Goal: Task Accomplishment & Management: Manage account settings

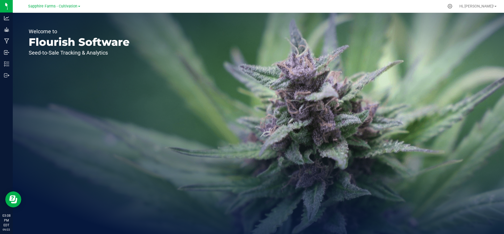
click at [64, 11] on div "Sapphire Farms - Cultivation" at bounding box center [55, 6] width 80 height 10
click at [68, 8] on span "Sapphire Farms - Cultivation" at bounding box center [52, 6] width 49 height 5
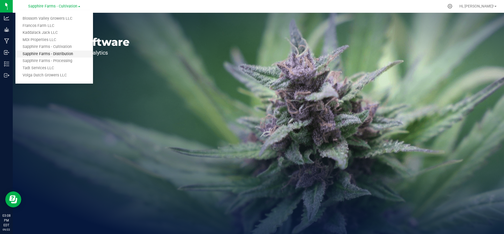
click at [62, 54] on link "Sapphire Farms - Distribution" at bounding box center [54, 54] width 78 height 7
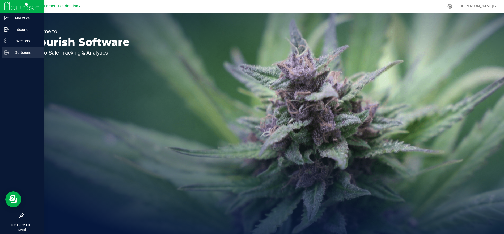
click at [21, 51] on p "Outbound" at bounding box center [25, 52] width 32 height 6
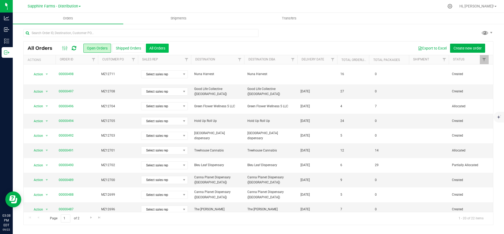
click at [167, 47] on button "All Orders" at bounding box center [157, 48] width 23 height 9
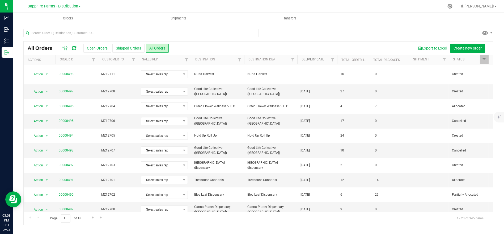
click at [318, 60] on link "Delivery Date" at bounding box center [313, 59] width 23 height 4
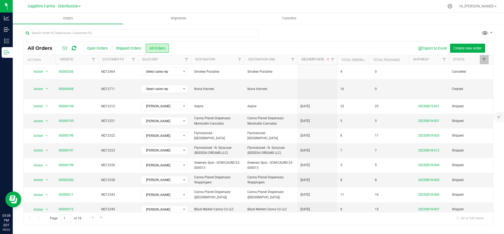
click at [318, 60] on link "Delivery Date" at bounding box center [316, 59] width 29 height 4
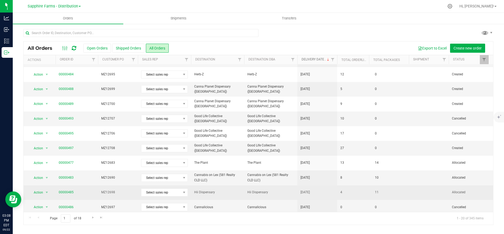
scroll to position [150, 0]
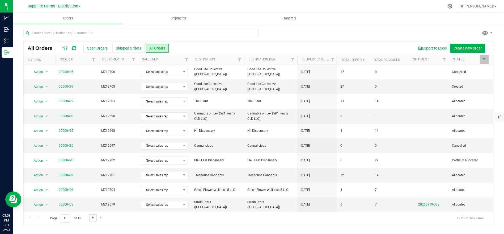
click at [92, 216] on span "Go to the next page" at bounding box center [93, 217] width 4 height 4
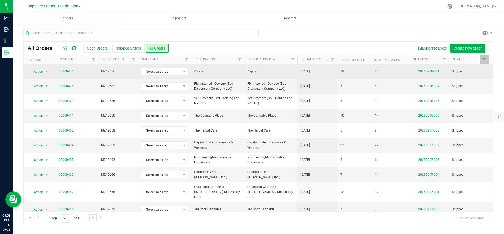
scroll to position [118, 0]
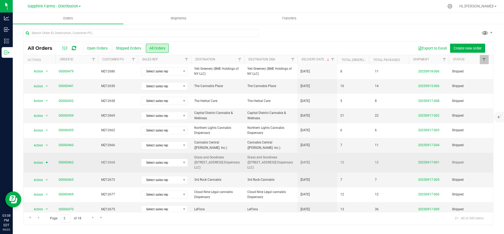
click at [42, 159] on span "Action" at bounding box center [36, 162] width 14 height 7
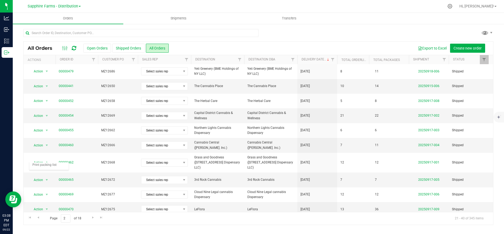
click at [343, 45] on div "Export to Excel Create new order" at bounding box center [329, 48] width 321 height 9
click at [454, 8] on div at bounding box center [450, 6] width 7 height 6
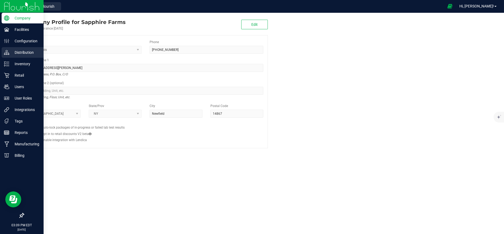
click at [27, 54] on p "Distribution" at bounding box center [25, 52] width 32 height 6
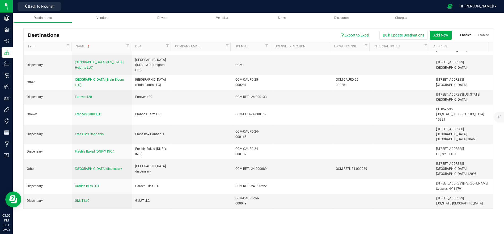
scroll to position [1921, 0]
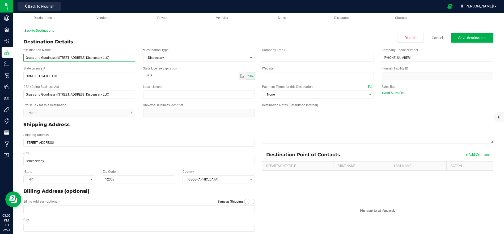
drag, startPoint x: 115, startPoint y: 56, endPoint x: -2, endPoint y: 61, distance: 117.1
click at [0, 61] on html "Company Facilities Configuration Distribution Inventory Retail Users User Roles…" at bounding box center [252, 117] width 504 height 234
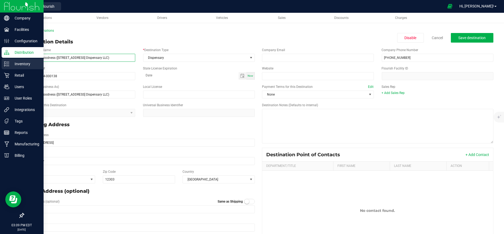
paste input "Capital District Cannabis & Wellness - Schenectady"
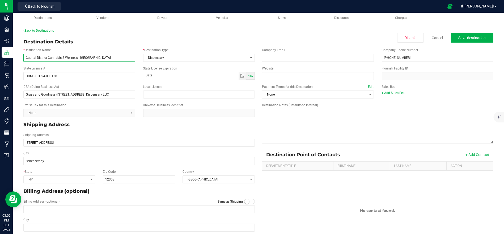
type input "Capital District Cannabis & Wellness - Schenectady"
click at [124, 64] on div "State License # OCM-RETL-24-000138 State License Expiration Now" at bounding box center [139, 73] width 240 height 18
click at [459, 40] on span "Save destination" at bounding box center [472, 38] width 27 height 4
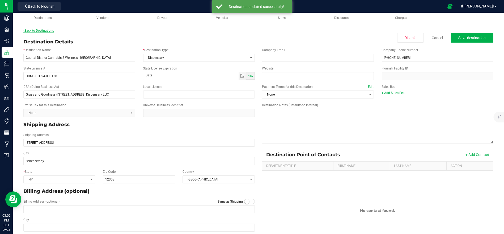
click at [42, 30] on link "Back to Destinations" at bounding box center [38, 31] width 31 height 4
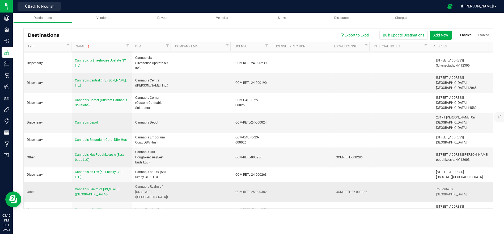
scroll to position [738, 0]
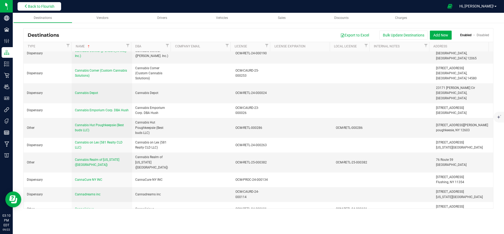
click at [35, 6] on span "Back to Flourish" at bounding box center [41, 6] width 27 height 4
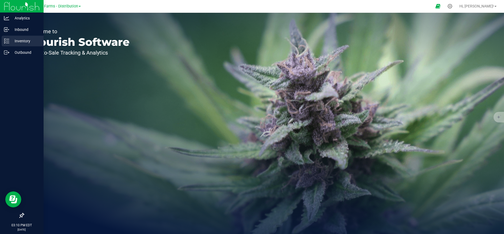
click at [24, 47] on link "Inventory" at bounding box center [22, 41] width 44 height 11
click at [24, 53] on p "Outbound" at bounding box center [25, 52] width 32 height 6
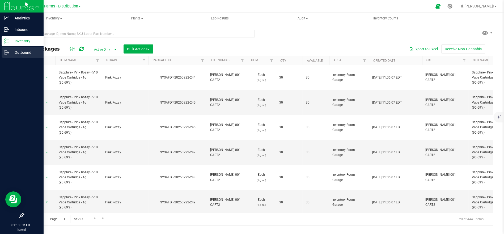
click at [26, 53] on p "Outbound" at bounding box center [25, 52] width 32 height 6
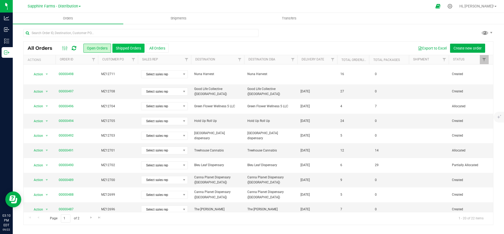
click at [133, 47] on button "Shipped Orders" at bounding box center [128, 48] width 32 height 9
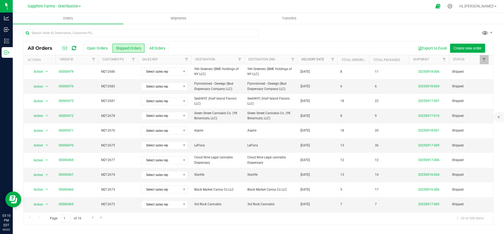
click at [311, 61] on link "Delivery Date" at bounding box center [313, 59] width 23 height 4
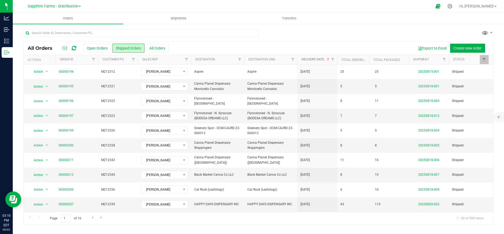
click at [311, 61] on link "Delivery Date" at bounding box center [316, 59] width 29 height 4
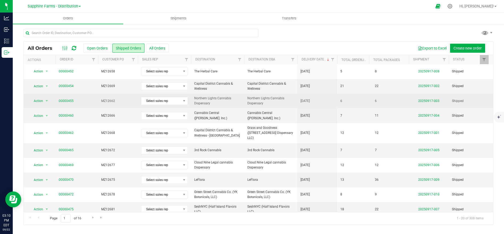
scroll to position [150, 0]
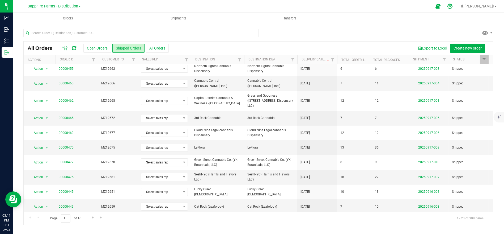
click at [453, 7] on icon at bounding box center [450, 6] width 5 height 5
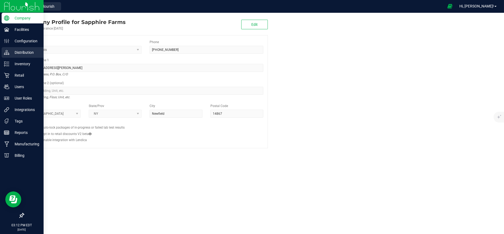
click at [27, 53] on p "Distribution" at bounding box center [25, 52] width 32 height 6
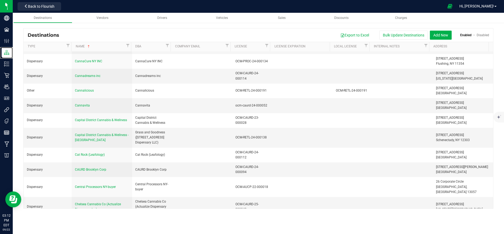
scroll to position [768, 0]
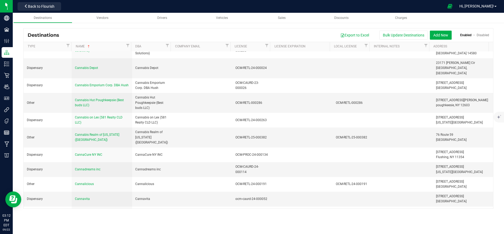
drag, startPoint x: 364, startPoint y: 138, endPoint x: 439, endPoint y: 130, distance: 76.0
click at [419, 231] on div at bounding box center [403, 231] width 54 height 1
click at [81, 227] on div "Capital District Cannabis & Wellness - Schenectady" at bounding box center [102, 232] width 54 height 10
click at [83, 227] on span "Capital District Cannabis & Wellness - Schenectady" at bounding box center [102, 231] width 54 height 9
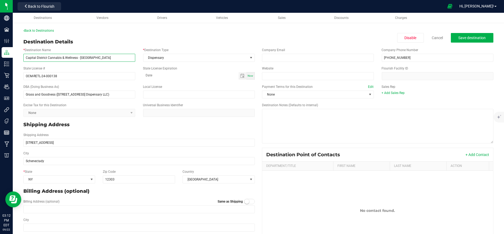
click at [69, 58] on input "Capital District Cannabis & Wellness - Schenectady" at bounding box center [79, 58] width 112 height 8
click at [76, 97] on input "Grass and Goodness (1650 Crane Street Dispensary LLC)" at bounding box center [79, 94] width 112 height 8
click at [76, 96] on input "Grass and Goodness (1650 Crane Street Dispensary LLC)" at bounding box center [79, 94] width 112 height 8
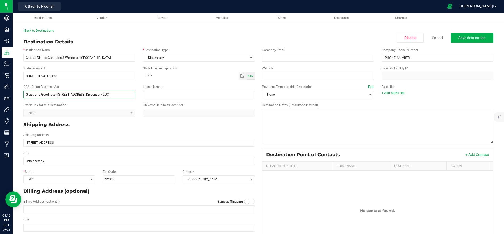
click at [76, 96] on input "Grass and Goodness (1650 Crane Street Dispensary LLC)" at bounding box center [79, 94] width 112 height 8
paste input "Capital District Cannabis & Wellness - Schenectady"
type input "Capital District Cannabis & Wellness - Schenectady"
click at [467, 39] on span "Save destination" at bounding box center [472, 38] width 27 height 4
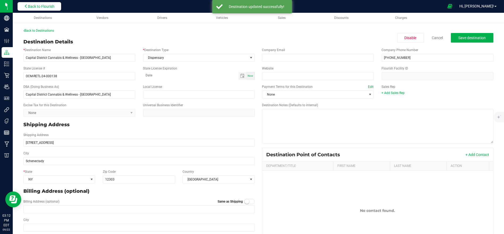
click at [41, 9] on button "Back to Flourish" at bounding box center [40, 6] width 44 height 9
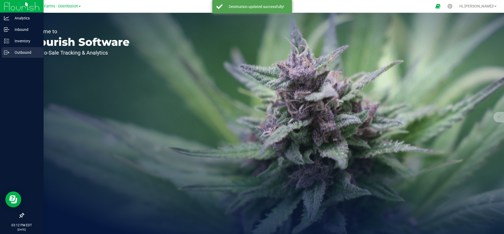
click at [15, 50] on p "Outbound" at bounding box center [25, 52] width 32 height 6
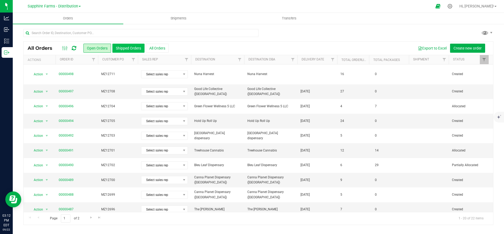
click at [116, 47] on button "Shipped Orders" at bounding box center [128, 48] width 32 height 9
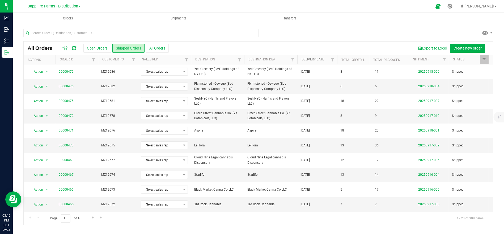
click at [320, 60] on link "Delivery Date" at bounding box center [313, 59] width 23 height 4
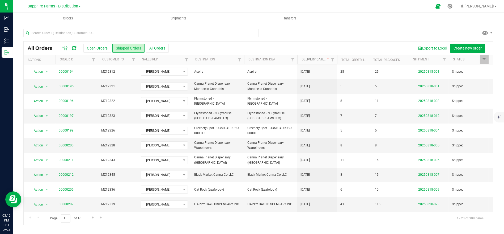
click at [320, 60] on link "Delivery Date" at bounding box center [316, 59] width 29 height 4
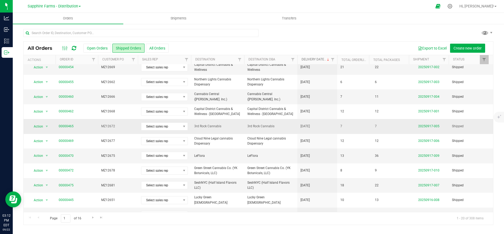
scroll to position [150, 0]
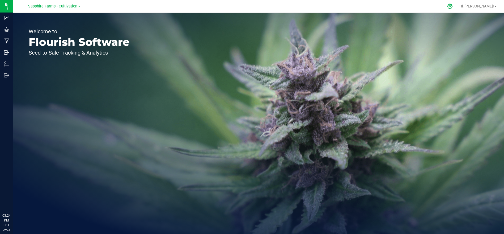
click at [453, 6] on icon at bounding box center [450, 6] width 5 height 5
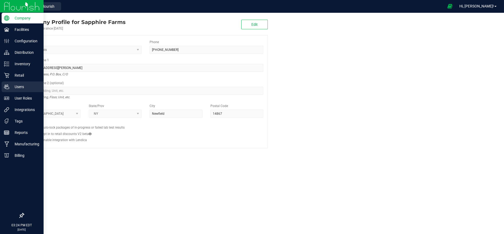
click at [19, 86] on p "Users" at bounding box center [25, 87] width 32 height 6
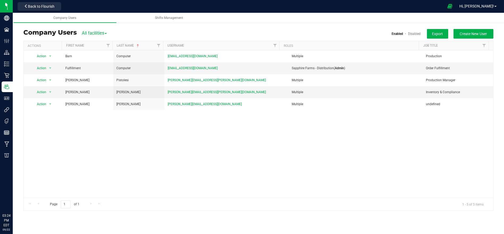
click at [101, 34] on span "All facilities" at bounding box center [94, 33] width 25 height 5
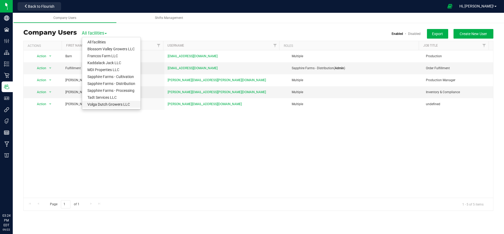
click at [114, 103] on link "Volga Dutch Growers LLC" at bounding box center [111, 104] width 59 height 7
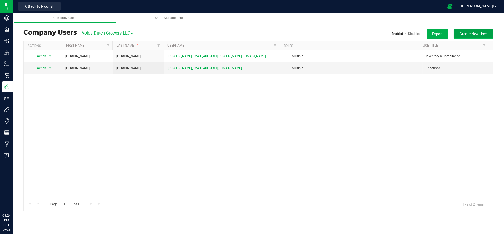
click at [466, 36] on button "Create New User" at bounding box center [474, 34] width 40 height 10
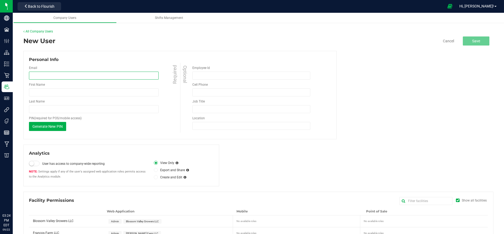
click at [60, 77] on input "email" at bounding box center [94, 76] width 130 height 8
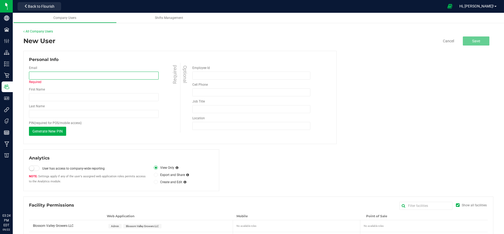
paste input "[EMAIL_ADDRESS][DOMAIN_NAME]"
type input "[EMAIL_ADDRESS][DOMAIN_NAME]"
click at [84, 99] on input "First Name" at bounding box center [94, 97] width 130 height 8
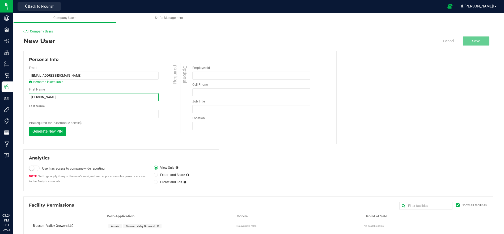
type input "[PERSON_NAME]"
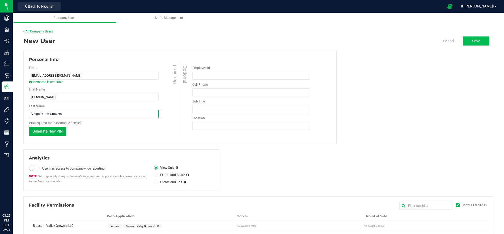
type input "Volga Dutch Growers"
click at [473, 43] on span "Save" at bounding box center [477, 41] width 8 height 4
click at [154, 169] on label "View Only" at bounding box center [164, 167] width 20 height 5
click at [0, 0] on input "View Only" at bounding box center [0, 0] width 0 height 0
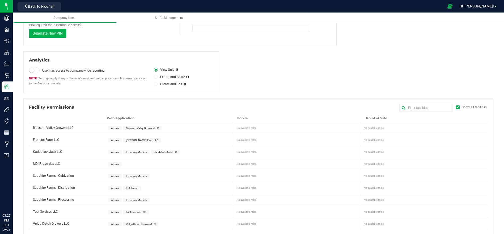
scroll to position [103, 0]
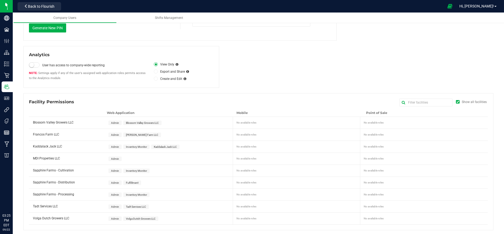
click at [456, 102] on span at bounding box center [458, 102] width 4 height 4
click at [0, 0] on input "Show all facilities" at bounding box center [0, 0] width 0 height 0
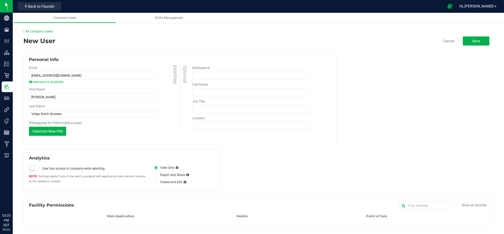
click at [460, 204] on label "Show all facilities" at bounding box center [472, 205] width 32 height 5
click at [0, 0] on input "Show all facilities" at bounding box center [0, 0] width 0 height 0
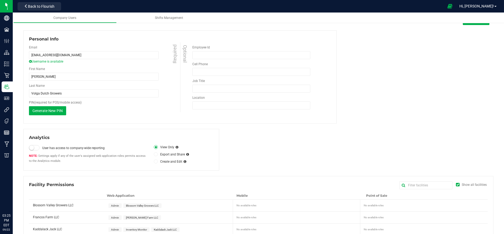
scroll to position [103, 0]
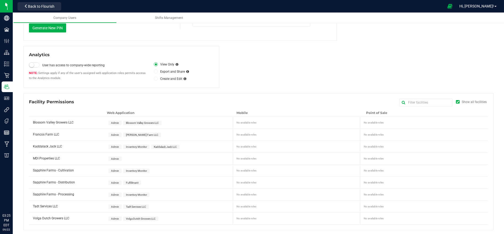
click at [190, 217] on div "Admin Volga Dutch Growers LLC" at bounding box center [170, 218] width 129 height 12
click at [243, 216] on div "No available roles" at bounding box center [298, 218] width 123 height 6
click at [381, 217] on div "No available roles" at bounding box center [425, 218] width 122 height 6
click at [63, 214] on div "Volga Dutch Growers LLC" at bounding box center [67, 216] width 77 height 8
click at [64, 216] on span "Volga Dutch Growers LLC" at bounding box center [51, 218] width 36 height 4
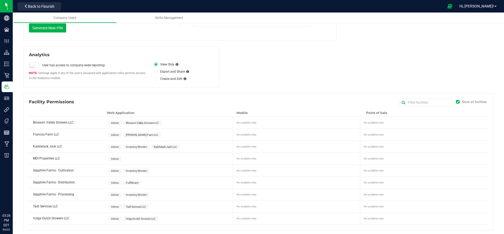
click at [85, 217] on div "Volga Dutch Growers LLC" at bounding box center [67, 216] width 77 height 8
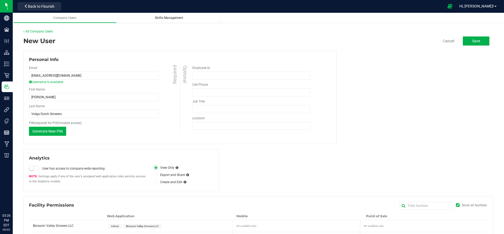
click at [160, 20] on link "Shifts Management" at bounding box center [169, 18] width 104 height 10
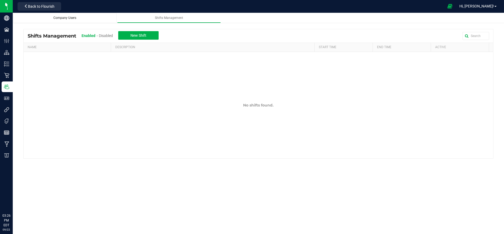
click at [104, 20] on link "Company Users" at bounding box center [65, 18] width 104 height 10
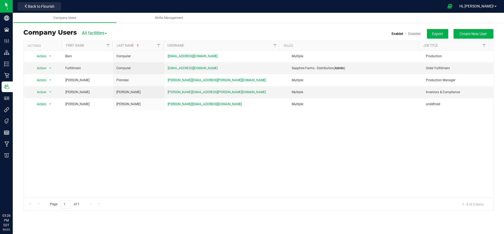
drag, startPoint x: 101, startPoint y: 29, endPoint x: 101, endPoint y: 34, distance: 5.1
click at [101, 29] on div "Company Users All facilities All facilities Blossom Valley Growers LLC Francos …" at bounding box center [258, 32] width 470 height 7
click at [98, 32] on span "All facilities" at bounding box center [94, 33] width 25 height 5
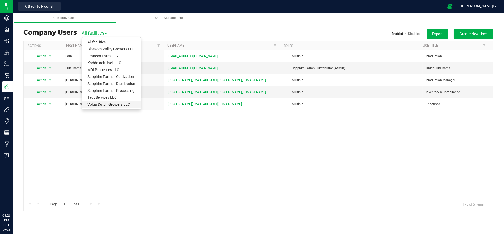
click at [110, 105] on link "Volga Dutch Growers LLC" at bounding box center [111, 104] width 59 height 7
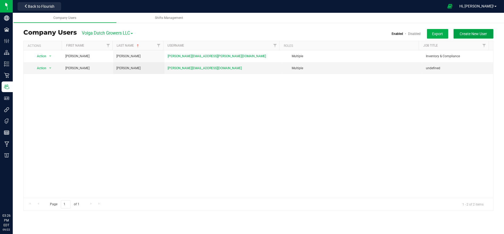
click at [471, 34] on span "Create New User" at bounding box center [473, 34] width 27 height 4
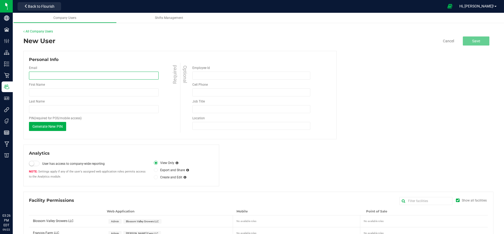
click at [90, 75] on input "email" at bounding box center [94, 76] width 130 height 8
type input "[EMAIL_ADDRESS][DOMAIN_NAME]"
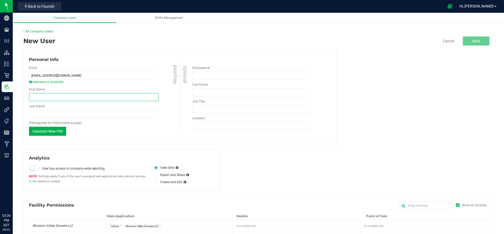
click at [74, 98] on input "First Name" at bounding box center [94, 97] width 130 height 8
type input "[PERSON_NAME]"
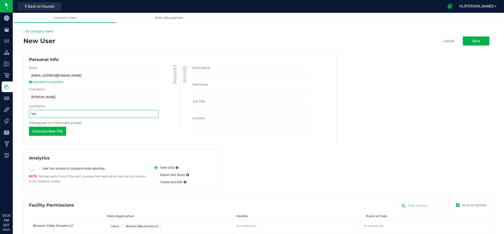
type input "Volga Dutch Growers"
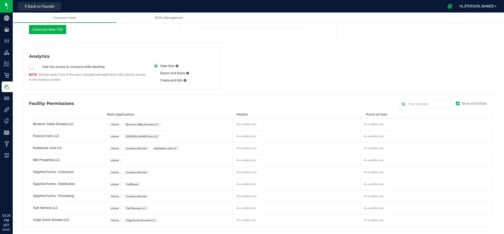
scroll to position [103, 0]
click at [130, 216] on span "Volga Dutch Growers LLC" at bounding box center [140, 218] width 35 height 5
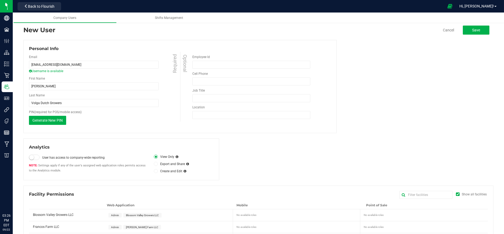
scroll to position [0, 0]
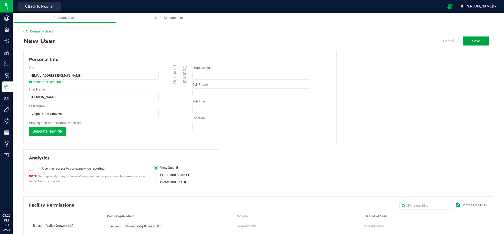
click at [467, 37] on button "Save" at bounding box center [476, 40] width 27 height 9
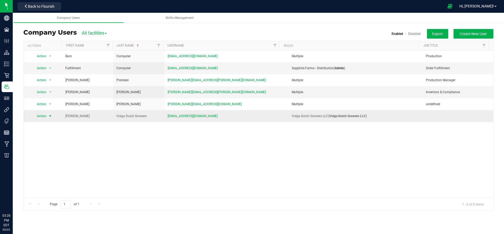
click at [47, 115] on span "select" at bounding box center [50, 115] width 7 height 7
click at [52, 138] on li "Edit user" at bounding box center [46, 140] width 28 height 8
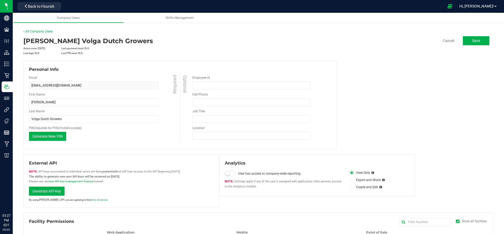
click at [35, 34] on user-detail "All Company Users [PERSON_NAME] Volga [DEMOGRAPHIC_DATA] Growers Active since: …" at bounding box center [258, 189] width 470 height 320
click at [38, 31] on link "All Company Users" at bounding box center [38, 32] width 30 height 4
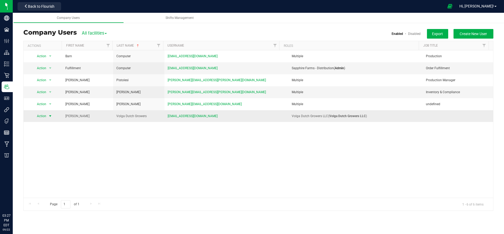
click at [45, 116] on span "Action" at bounding box center [39, 115] width 15 height 7
click at [46, 147] on li "View user detail" at bounding box center [46, 151] width 28 height 15
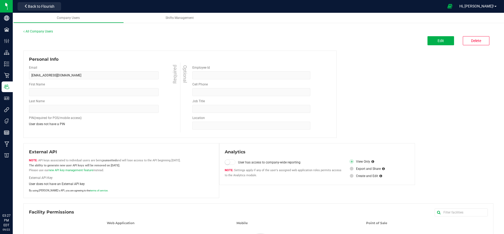
type input "[PERSON_NAME]"
type input "Volga Dutch Growers"
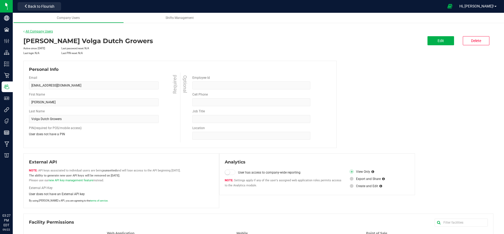
click at [39, 31] on link "All Company Users" at bounding box center [38, 32] width 30 height 4
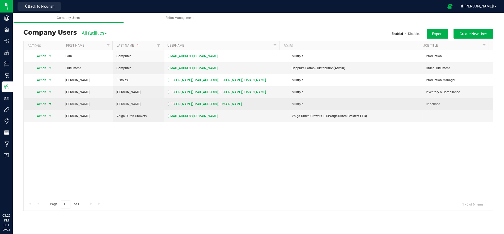
click at [47, 105] on span "select" at bounding box center [50, 103] width 7 height 7
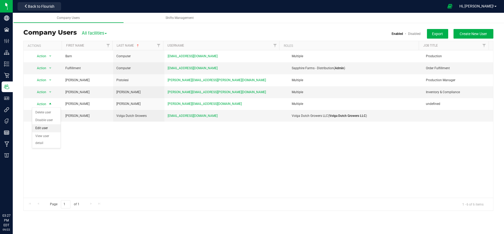
click at [47, 128] on li "Edit user" at bounding box center [46, 128] width 28 height 8
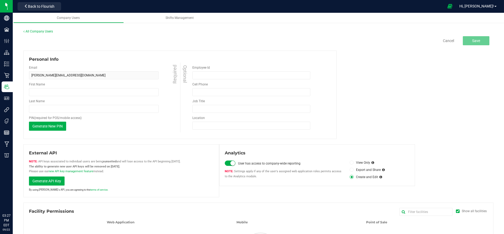
type input "[PERSON_NAME]"
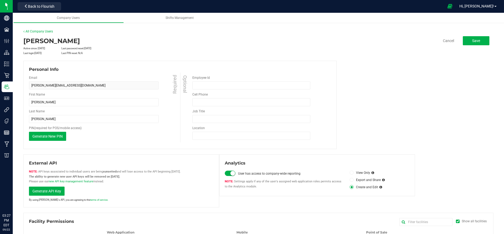
click at [40, 34] on user-detail "All Company Users [PERSON_NAME] Active since: [DATE] Last password reset: [DATE…" at bounding box center [258, 189] width 470 height 320
click at [44, 32] on link "All Company Users" at bounding box center [38, 32] width 30 height 4
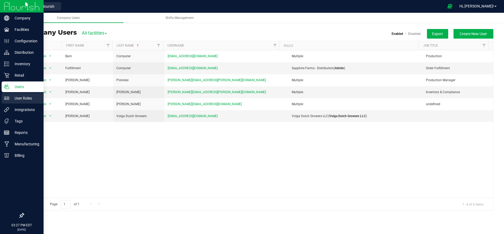
click at [23, 99] on p "User Roles" at bounding box center [25, 98] width 32 height 6
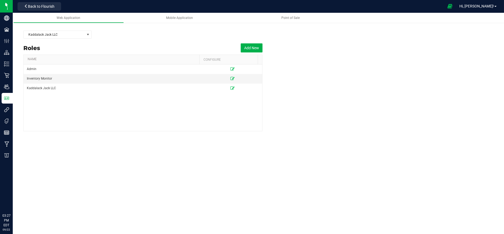
click at [68, 39] on div "Kaddalack Jack LLC" at bounding box center [258, 34] width 470 height 13
drag, startPoint x: 68, startPoint y: 38, endPoint x: 71, endPoint y: 36, distance: 3.2
click at [68, 37] on span "Kaddalack Jack LLC" at bounding box center [54, 34] width 61 height 7
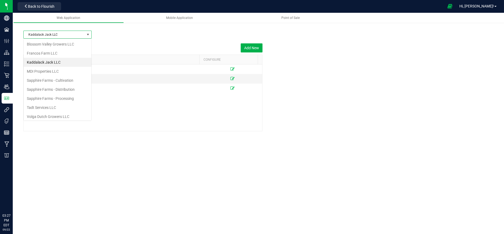
click at [72, 35] on span "Kaddalack Jack LLC" at bounding box center [54, 34] width 61 height 7
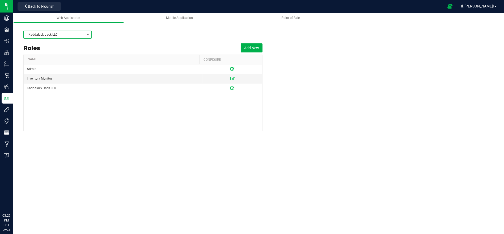
click at [72, 35] on span "Kaddalack Jack LLC" at bounding box center [54, 34] width 61 height 7
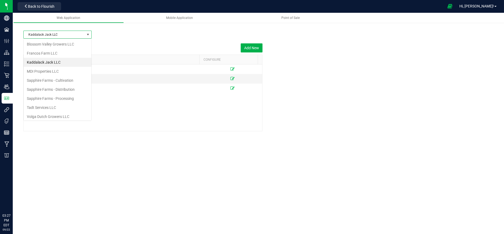
scroll to position [8, 68]
click at [43, 115] on li "Volga Dutch Growers LLC" at bounding box center [58, 116] width 68 height 9
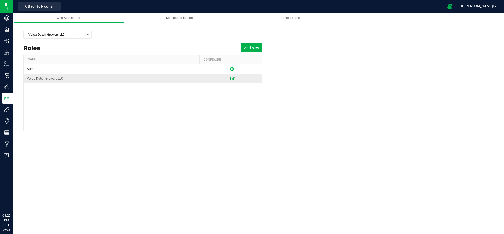
click at [231, 78] on icon at bounding box center [233, 78] width 4 height 3
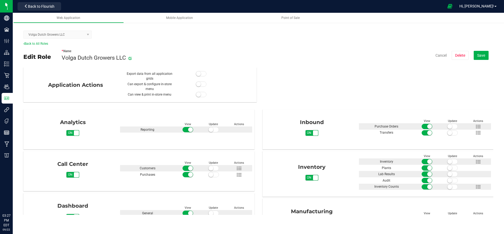
scroll to position [30, 0]
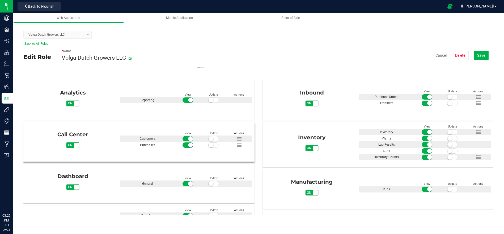
click at [72, 146] on span "on" at bounding box center [70, 145] width 8 height 6
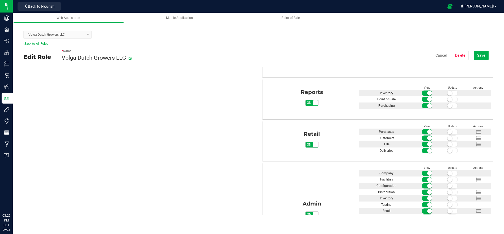
scroll to position [287, 0]
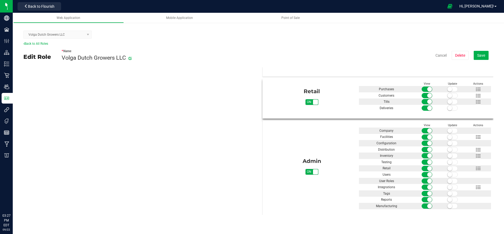
click at [310, 102] on span "on" at bounding box center [310, 102] width 8 height 6
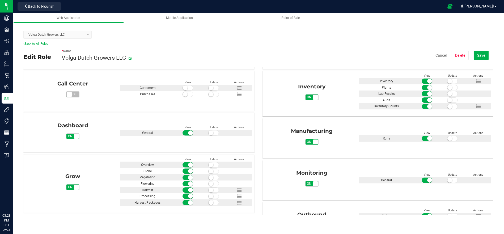
scroll to position [0, 0]
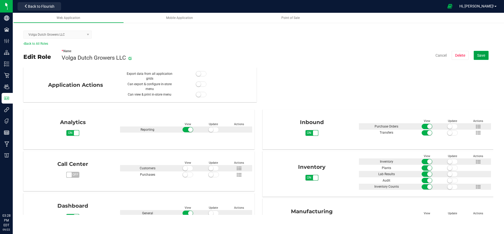
click at [485, 55] on span "Save" at bounding box center [482, 55] width 8 height 4
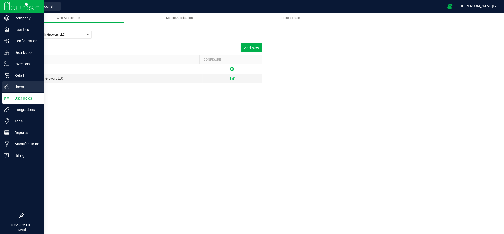
click at [11, 86] on p "Users" at bounding box center [25, 87] width 32 height 6
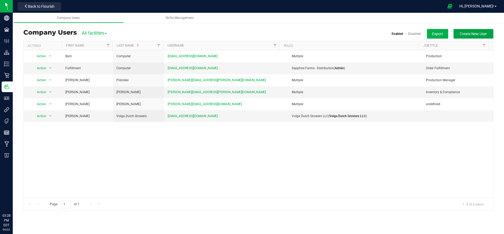
click at [476, 32] on span "Create New User" at bounding box center [473, 34] width 27 height 4
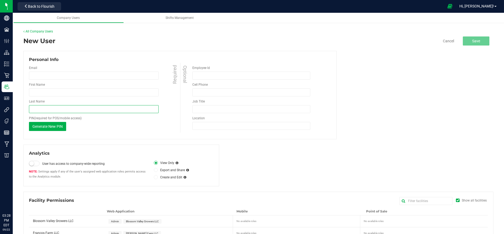
click at [69, 108] on input "Last Name" at bounding box center [94, 109] width 130 height 8
paste input "[EMAIL_ADDRESS][DOMAIN_NAME]"
type input "[EMAIL_ADDRESS][DOMAIN_NAME]"
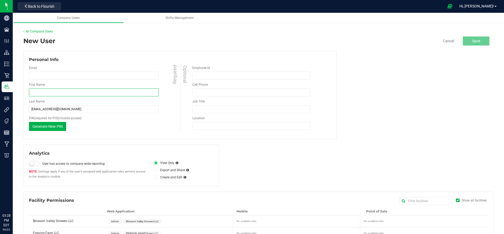
click at [58, 92] on input "First Name" at bounding box center [94, 92] width 130 height 8
type input "[PERSON_NAME]"
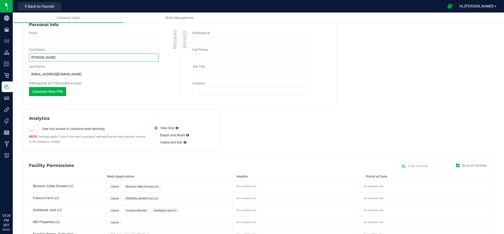
scroll to position [99, 0]
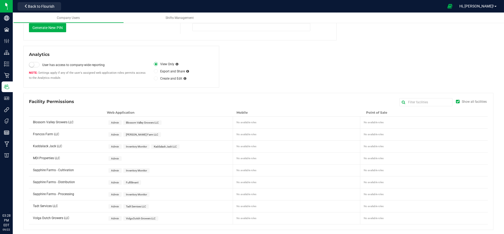
click at [165, 146] on span "Kaddalack Jack LLC" at bounding box center [165, 146] width 23 height 3
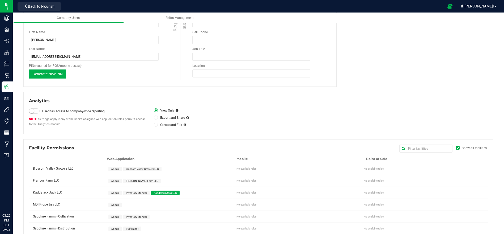
scroll to position [10, 0]
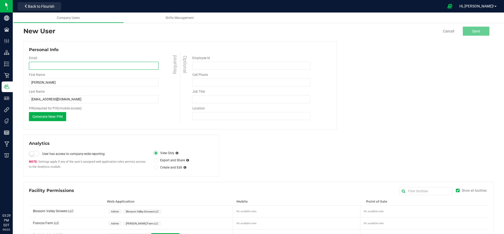
click at [54, 65] on input "email" at bounding box center [94, 66] width 130 height 8
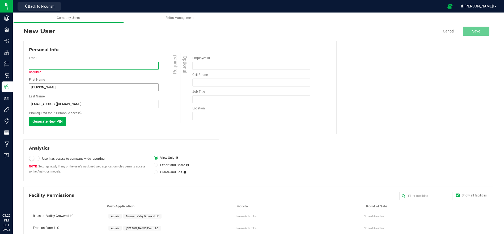
paste input "[EMAIL_ADDRESS][DOMAIN_NAME]"
type input "[EMAIL_ADDRESS][DOMAIN_NAME]"
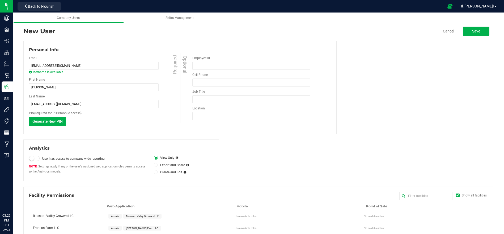
click at [375, 87] on div "Personal Info Email [EMAIL_ADDRESS][DOMAIN_NAME] Username is available Required…" at bounding box center [258, 87] width 470 height 93
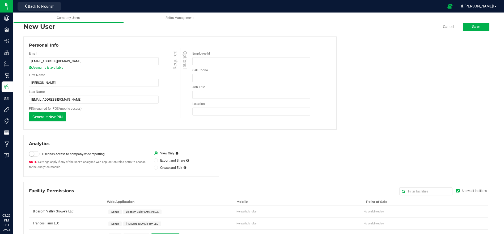
scroll to position [0, 0]
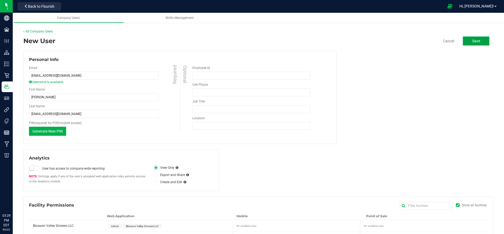
click at [479, 42] on button "Save" at bounding box center [476, 40] width 27 height 9
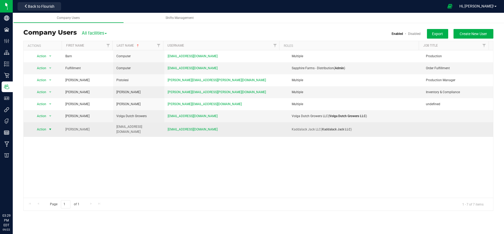
click at [39, 129] on span "Action" at bounding box center [39, 129] width 15 height 7
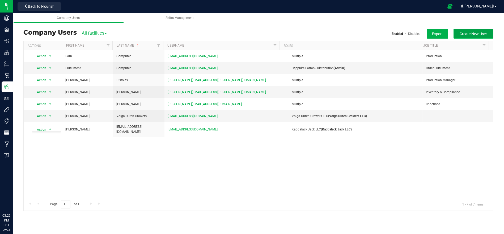
click at [473, 34] on span "Create New User" at bounding box center [473, 34] width 27 height 4
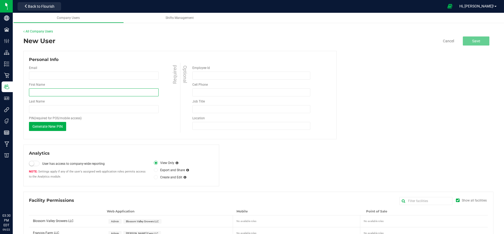
click at [59, 95] on input "First Name" at bounding box center [94, 92] width 130 height 8
type input "[PERSON_NAME]"
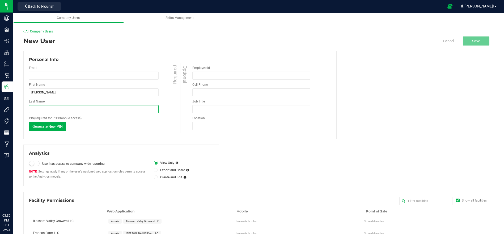
paste input "[EMAIL_ADDRESS][DOMAIN_NAME]"
type input "[EMAIL_ADDRESS][DOMAIN_NAME]"
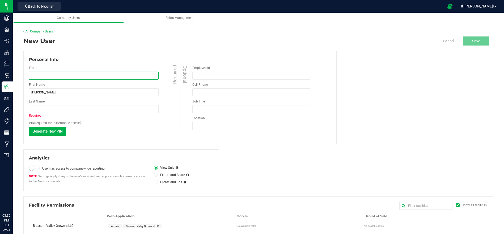
click at [56, 74] on input "email" at bounding box center [94, 76] width 130 height 8
paste input "[EMAIL_ADDRESS][DOMAIN_NAME]"
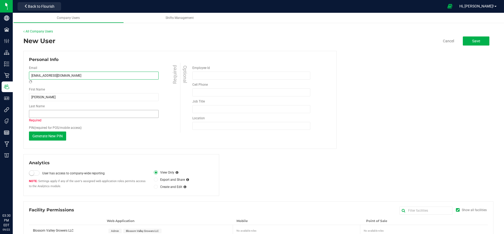
type input "[EMAIL_ADDRESS][DOMAIN_NAME]"
click at [45, 112] on input "Last Name" at bounding box center [94, 114] width 130 height 8
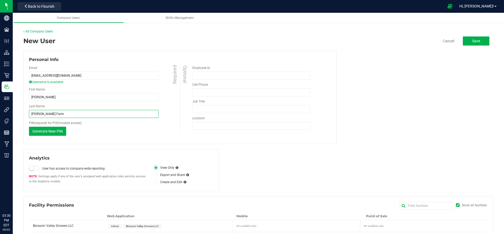
type input "[PERSON_NAME] Farm"
click at [148, 140] on div "Personal Info Email [EMAIL_ADDRESS][DOMAIN_NAME] Username is available Required…" at bounding box center [180, 97] width 314 height 93
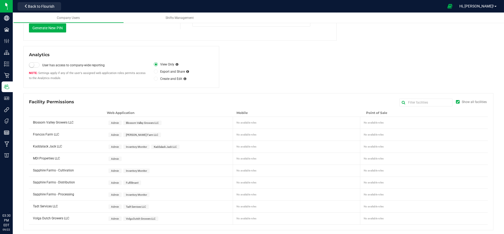
click at [138, 133] on span "[PERSON_NAME] Farm LLC" at bounding box center [142, 134] width 32 height 3
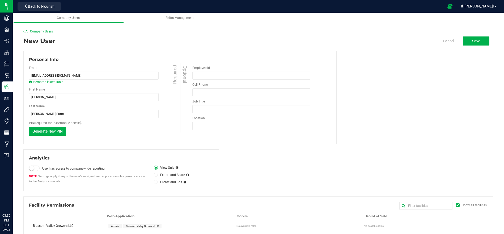
click at [475, 36] on user-detail "All Company Users New User Cancel Save Personal Info Email [EMAIL_ADDRESS][DOMA…" at bounding box center [258, 181] width 470 height 304
click at [475, 37] on button "Save" at bounding box center [476, 40] width 27 height 9
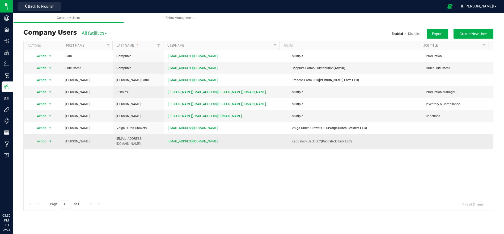
click at [51, 141] on span "select" at bounding box center [50, 141] width 4 height 4
click at [55, 166] on li "Edit user" at bounding box center [46, 164] width 28 height 8
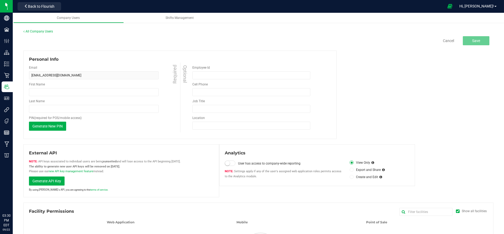
type input "[PERSON_NAME]"
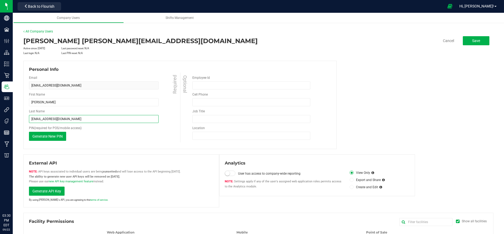
click at [52, 122] on input "[EMAIL_ADDRESS][DOMAIN_NAME]" at bounding box center [94, 119] width 130 height 8
click at [37, 117] on input "Kaddalakc Jack" at bounding box center [94, 119] width 130 height 8
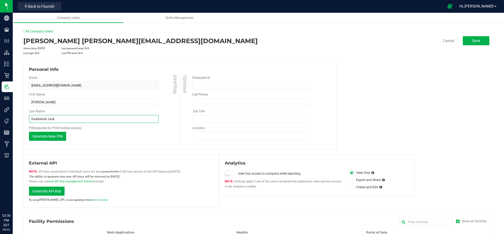
type input "Kaddalack Jack"
click at [409, 104] on div "Personal Info Email [EMAIL_ADDRESS][DOMAIN_NAME] Required First Name [PERSON_NA…" at bounding box center [258, 105] width 470 height 88
click at [464, 39] on button "Save" at bounding box center [476, 40] width 27 height 9
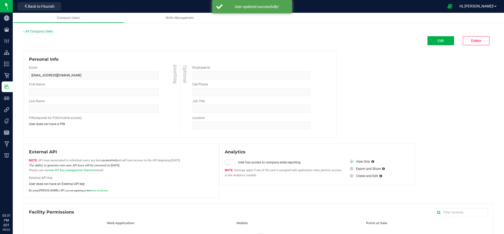
type input "[PERSON_NAME]"
type input "Kaddalack Jack"
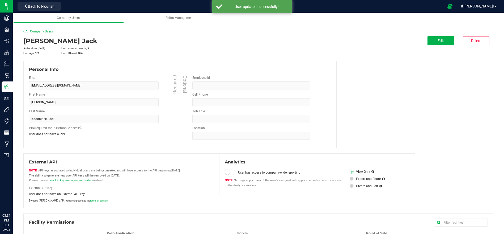
click at [30, 31] on link "All Company Users" at bounding box center [38, 32] width 30 height 4
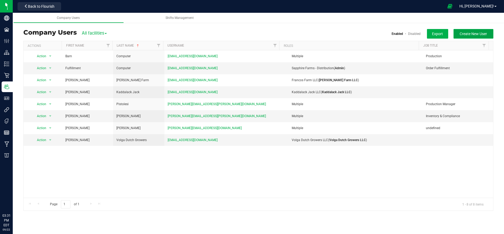
click at [475, 32] on span "Create New User" at bounding box center [473, 34] width 27 height 4
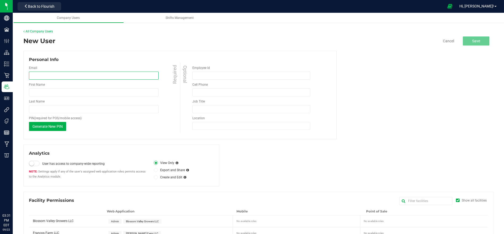
click at [48, 77] on input "email" at bounding box center [94, 76] width 130 height 8
paste input "[EMAIL_ADDRESS][DOMAIN_NAME]"
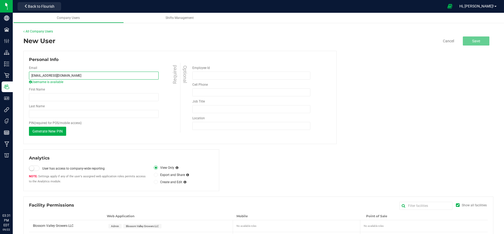
type input "[EMAIL_ADDRESS][DOMAIN_NAME]"
click at [72, 100] on input "First Name" at bounding box center [94, 97] width 130 height 8
type input "[PERSON_NAME]"
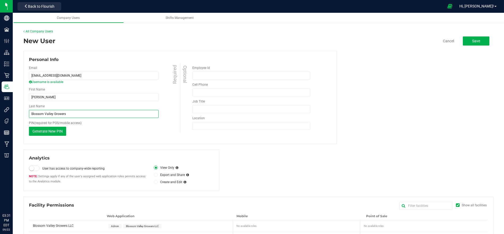
type input "Blossom Valley Growers"
click at [176, 136] on div "Email [EMAIL_ADDRESS][DOMAIN_NAME] Username is available Required First Name [P…" at bounding box center [104, 101] width 151 height 76
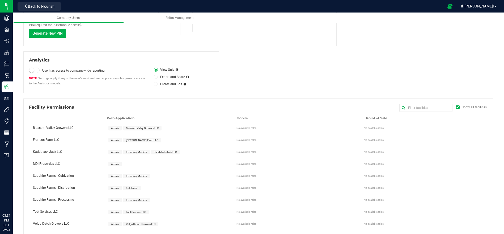
scroll to position [103, 0]
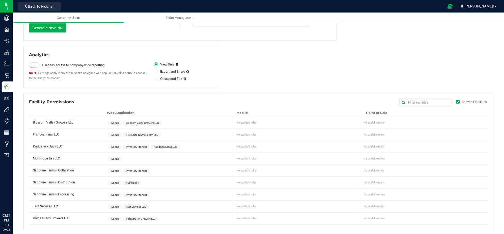
click at [150, 121] on span "Blossom Valley Growers LLC" at bounding box center [142, 122] width 33 height 3
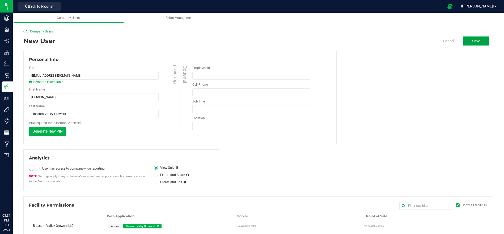
click at [476, 39] on button "Save" at bounding box center [476, 40] width 27 height 9
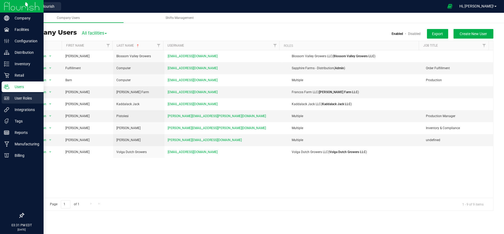
click at [26, 97] on p "User Roles" at bounding box center [25, 98] width 32 height 6
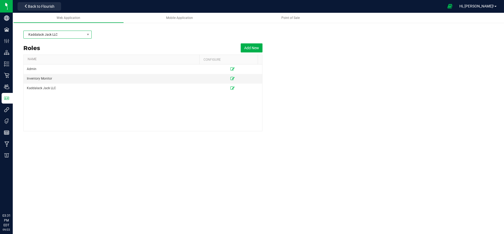
click at [69, 34] on span "Kaddalack Jack LLC" at bounding box center [54, 34] width 61 height 7
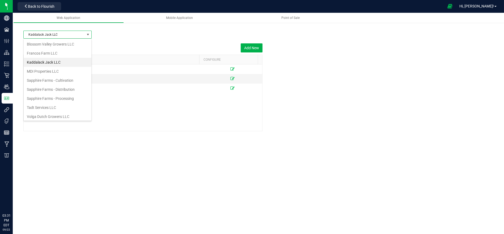
scroll to position [8, 68]
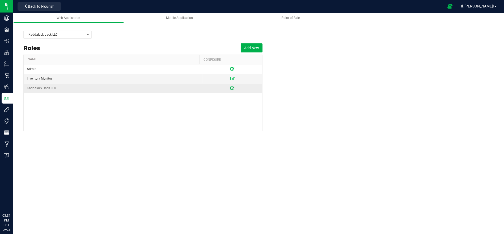
click at [231, 88] on icon at bounding box center [233, 87] width 4 height 3
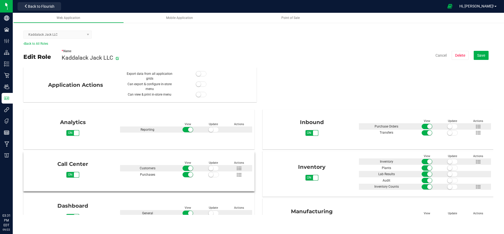
click at [70, 173] on span "on" at bounding box center [70, 175] width 8 height 6
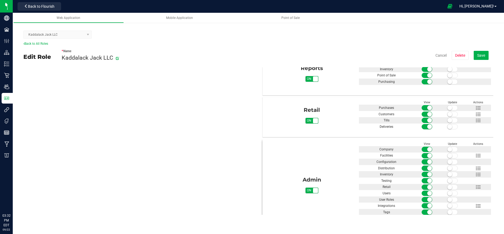
scroll to position [287, 0]
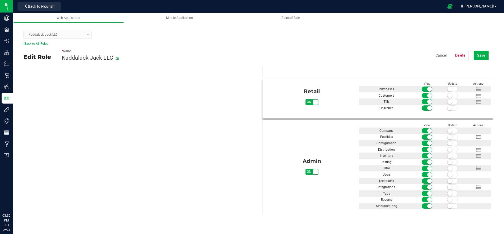
click at [308, 104] on span "on off" at bounding box center [312, 102] width 13 height 6
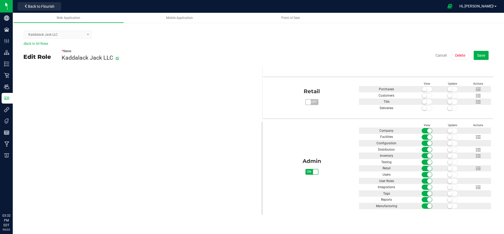
click at [313, 170] on span "on off" at bounding box center [315, 171] width 5 height 5
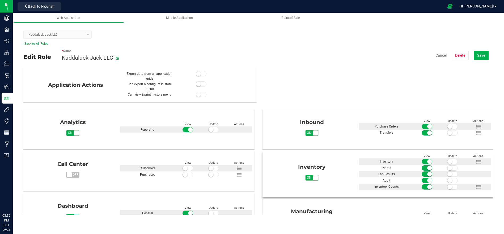
scroll to position [89, 0]
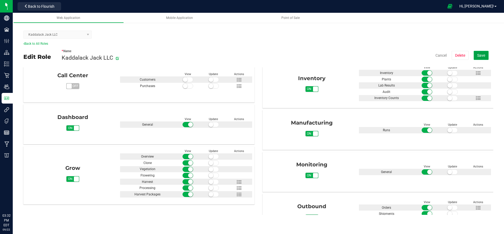
click at [481, 53] on span "Save" at bounding box center [482, 55] width 8 height 4
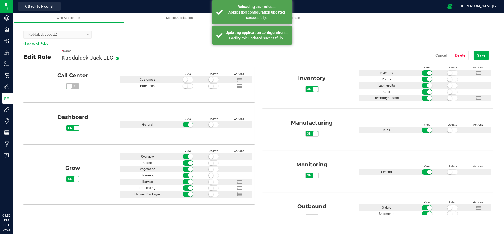
click at [71, 36] on kendo-dropdownlist "Kaddalack Jack LLC" at bounding box center [57, 35] width 68 height 8
click at [45, 44] on link "Back to All Roles" at bounding box center [35, 44] width 25 height 4
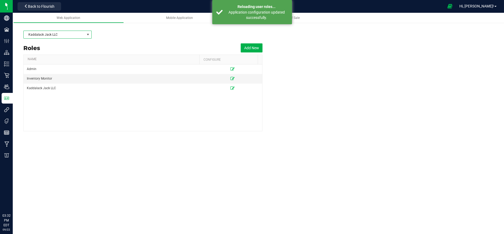
click at [75, 34] on span "Kaddalack Jack LLC" at bounding box center [54, 34] width 61 height 7
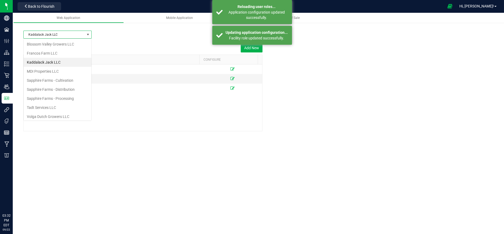
scroll to position [8, 68]
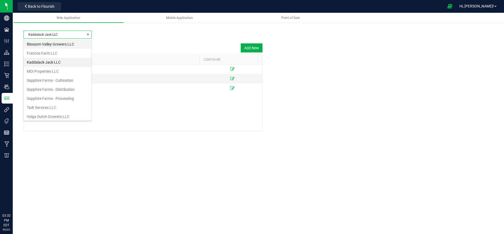
click at [61, 47] on li "Blossom Valley Growers LLC" at bounding box center [58, 44] width 68 height 9
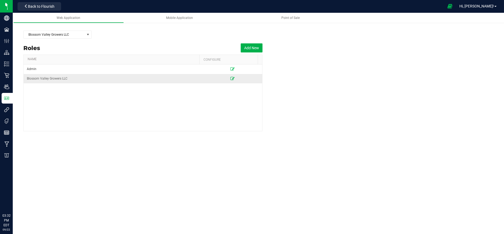
click at [231, 77] on icon at bounding box center [233, 78] width 4 height 3
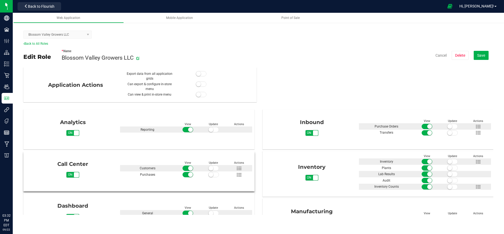
click at [69, 173] on span "on" at bounding box center [70, 175] width 8 height 6
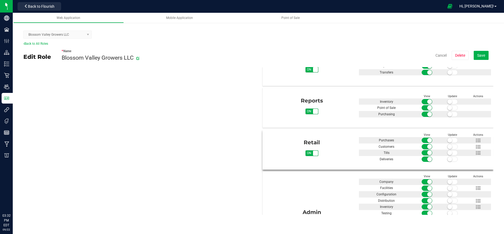
click at [310, 152] on span "on" at bounding box center [310, 153] width 8 height 6
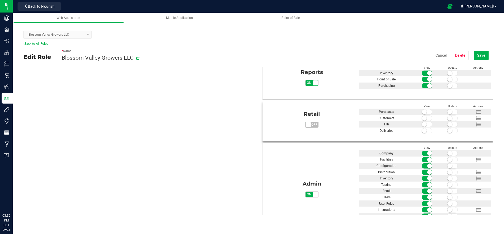
scroll to position [287, 0]
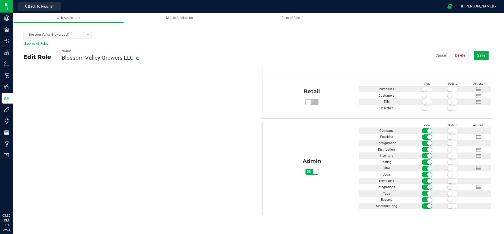
click at [313, 170] on span "on off" at bounding box center [315, 171] width 5 height 5
click at [479, 57] on span "Save" at bounding box center [482, 55] width 8 height 4
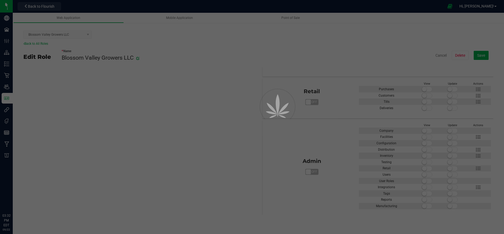
click at [36, 42] on div at bounding box center [252, 117] width 504 height 234
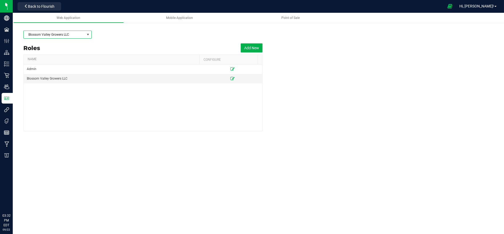
click at [56, 34] on span "Blossom Valley Growers LLC" at bounding box center [54, 34] width 61 height 7
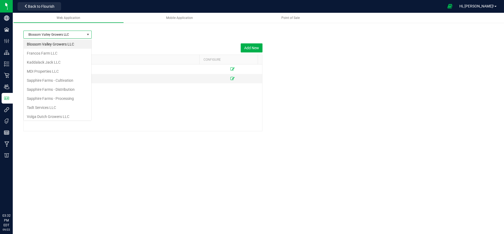
scroll to position [8, 68]
click at [53, 54] on li "Francos Farm LLC" at bounding box center [58, 53] width 68 height 9
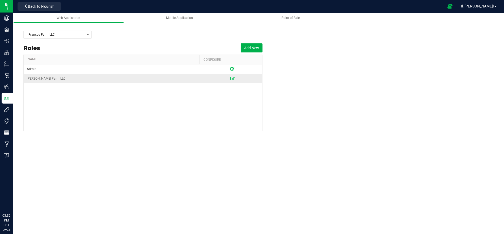
click at [226, 76] on td at bounding box center [233, 78] width 60 height 9
click at [231, 78] on icon at bounding box center [233, 78] width 4 height 3
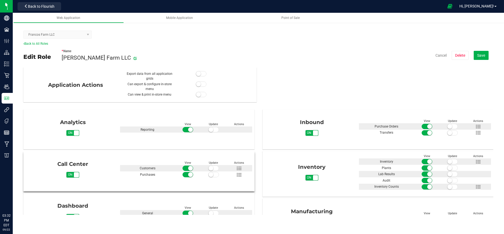
click at [70, 175] on span "on" at bounding box center [70, 175] width 8 height 6
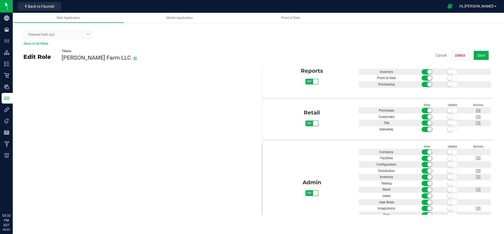
scroll to position [287, 0]
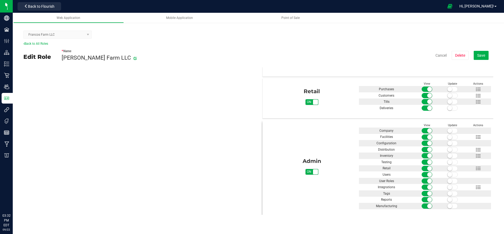
click at [313, 169] on span "on off" at bounding box center [315, 171] width 5 height 5
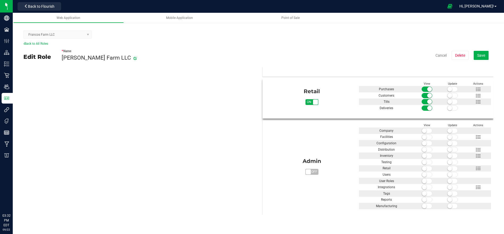
click at [308, 104] on span "on off" at bounding box center [312, 102] width 13 height 6
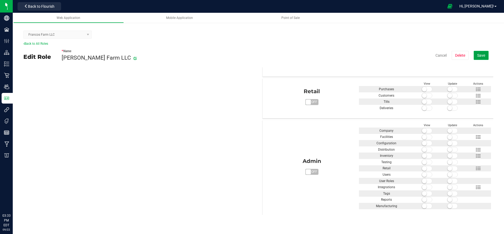
click at [485, 56] on span "Save" at bounding box center [482, 55] width 8 height 4
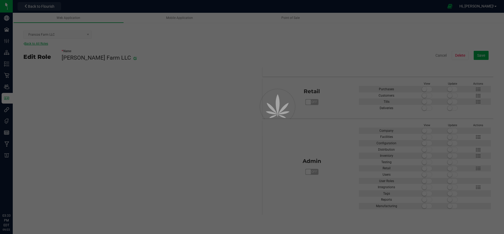
click at [36, 44] on div at bounding box center [252, 117] width 504 height 234
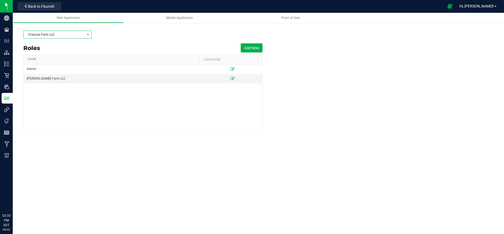
click at [78, 37] on span "Francos Farm LLC" at bounding box center [54, 34] width 61 height 7
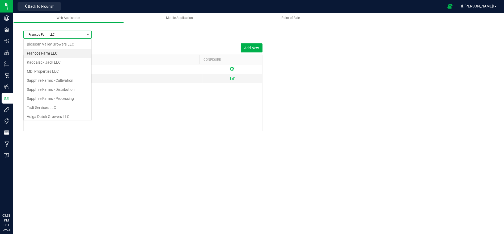
scroll to position [8, 68]
click at [70, 63] on li "Kaddalack Jack LLC" at bounding box center [58, 62] width 68 height 9
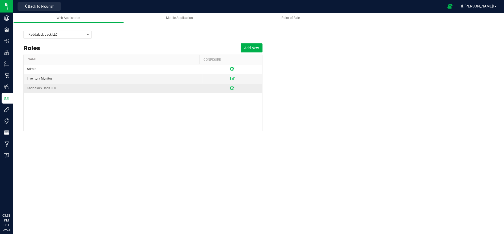
click at [226, 87] on td at bounding box center [233, 88] width 60 height 9
click at [231, 89] on icon at bounding box center [233, 87] width 4 height 3
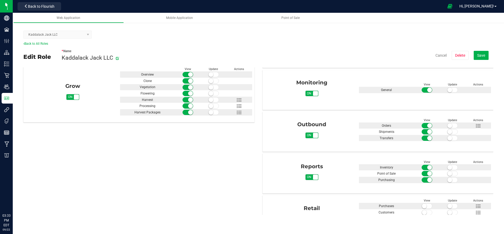
scroll to position [287, 0]
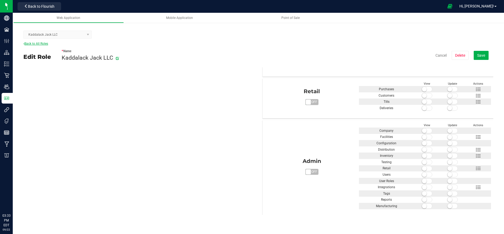
click at [40, 44] on link "Back to All Roles" at bounding box center [35, 44] width 25 height 4
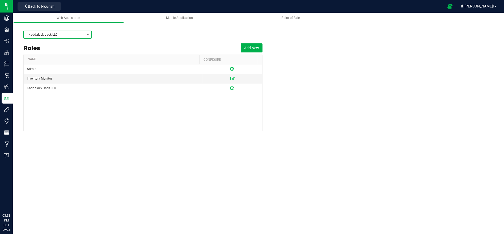
click at [61, 36] on span "Kaddalack Jack LLC" at bounding box center [54, 34] width 61 height 7
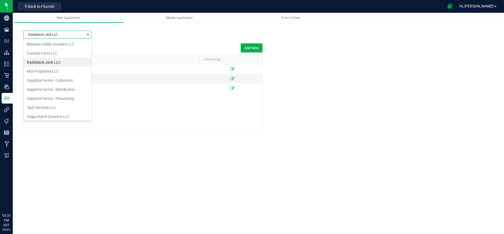
scroll to position [8, 68]
click at [59, 114] on li "Volga Dutch Growers LLC" at bounding box center [58, 116] width 68 height 9
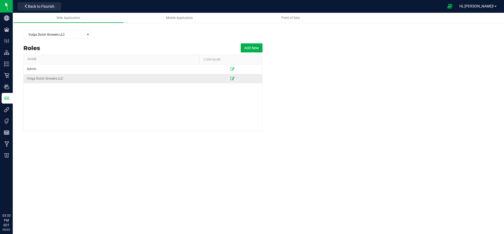
click at [231, 77] on icon at bounding box center [233, 78] width 4 height 3
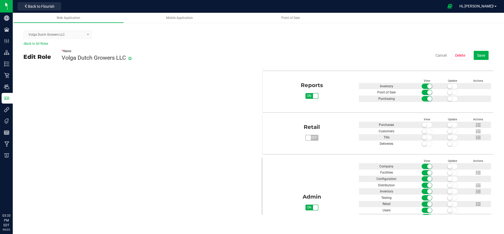
scroll to position [287, 0]
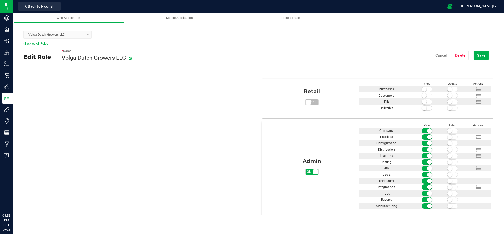
click at [308, 169] on span "on" at bounding box center [310, 172] width 8 height 6
click at [483, 60] on div "* Name Volga Dutch Growers LLC Cancel [GEOGRAPHIC_DATA] Save" at bounding box center [278, 55] width 432 height 19
click at [483, 57] on button "Save" at bounding box center [481, 55] width 15 height 9
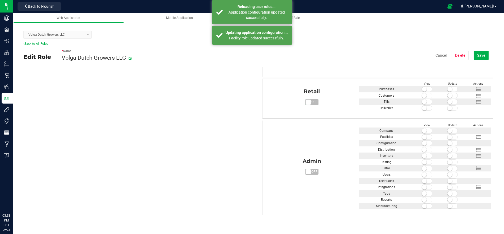
click at [38, 12] on nav "Volga Dutch Growers LLC Back to Flourish Hi, [PERSON_NAME]!" at bounding box center [259, 6] width 492 height 13
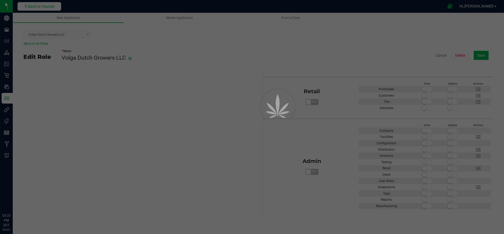
click at [37, 9] on div "Volga Dutch Growers LLC Back to Flourish Hi, [PERSON_NAME]! Web Application Mob…" at bounding box center [259, 117] width 492 height 234
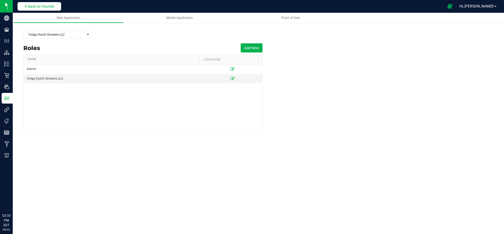
click at [44, 7] on span "Back to Flourish" at bounding box center [41, 6] width 27 height 4
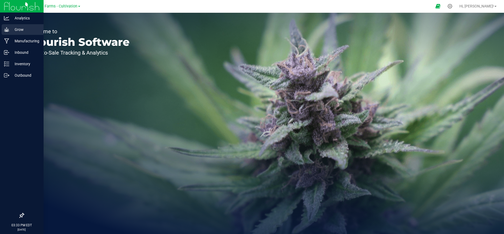
click at [11, 27] on p "Grow" at bounding box center [25, 29] width 32 height 6
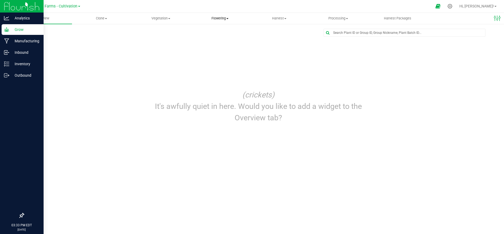
click at [228, 20] on span "Flowering" at bounding box center [220, 18] width 59 height 5
click at [218, 43] on span "Flowering plants" at bounding box center [211, 45] width 43 height 5
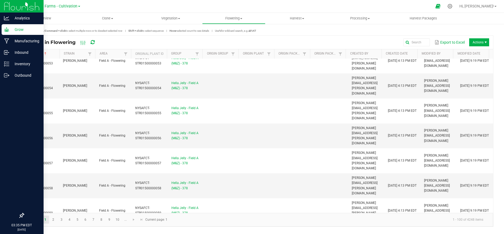
scroll to position [1311, 0]
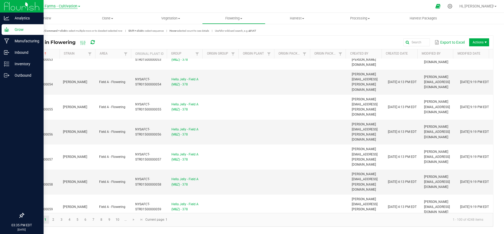
click at [63, 6] on span "Sapphire Farms - Cultivation" at bounding box center [52, 6] width 49 height 5
click at [50, 73] on link "Volga Dutch Growers LLC" at bounding box center [54, 75] width 78 height 7
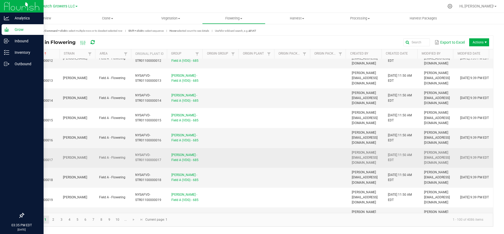
scroll to position [295, 0]
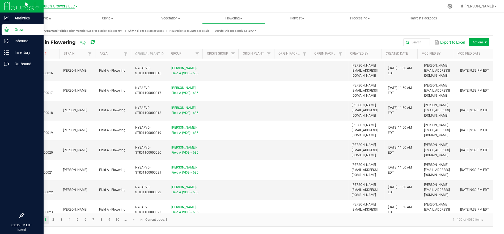
click at [60, 7] on span "Volga Dutch Growers LLC" at bounding box center [53, 6] width 44 height 5
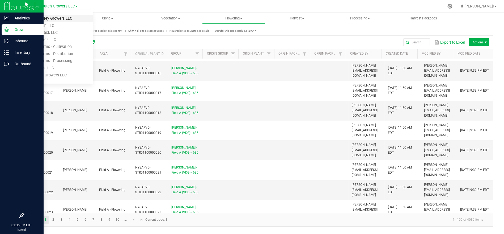
click at [49, 19] on link "Blossom Valley Growers LLC" at bounding box center [54, 18] width 78 height 7
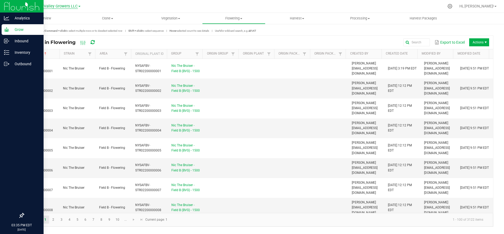
click at [68, 5] on span "Blossom Valley Growers LLC" at bounding box center [53, 6] width 50 height 5
click at [53, 23] on link "Francos Farm LLC" at bounding box center [54, 25] width 78 height 7
click at [61, 8] on span "Francos Farm LLC" at bounding box center [53, 6] width 32 height 5
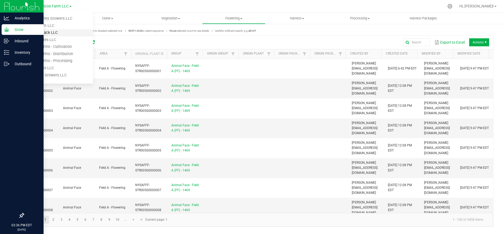
click at [41, 31] on link "Kaddalack Jack LLC" at bounding box center [54, 32] width 78 height 7
